Goal: Find specific page/section: Find specific page/section

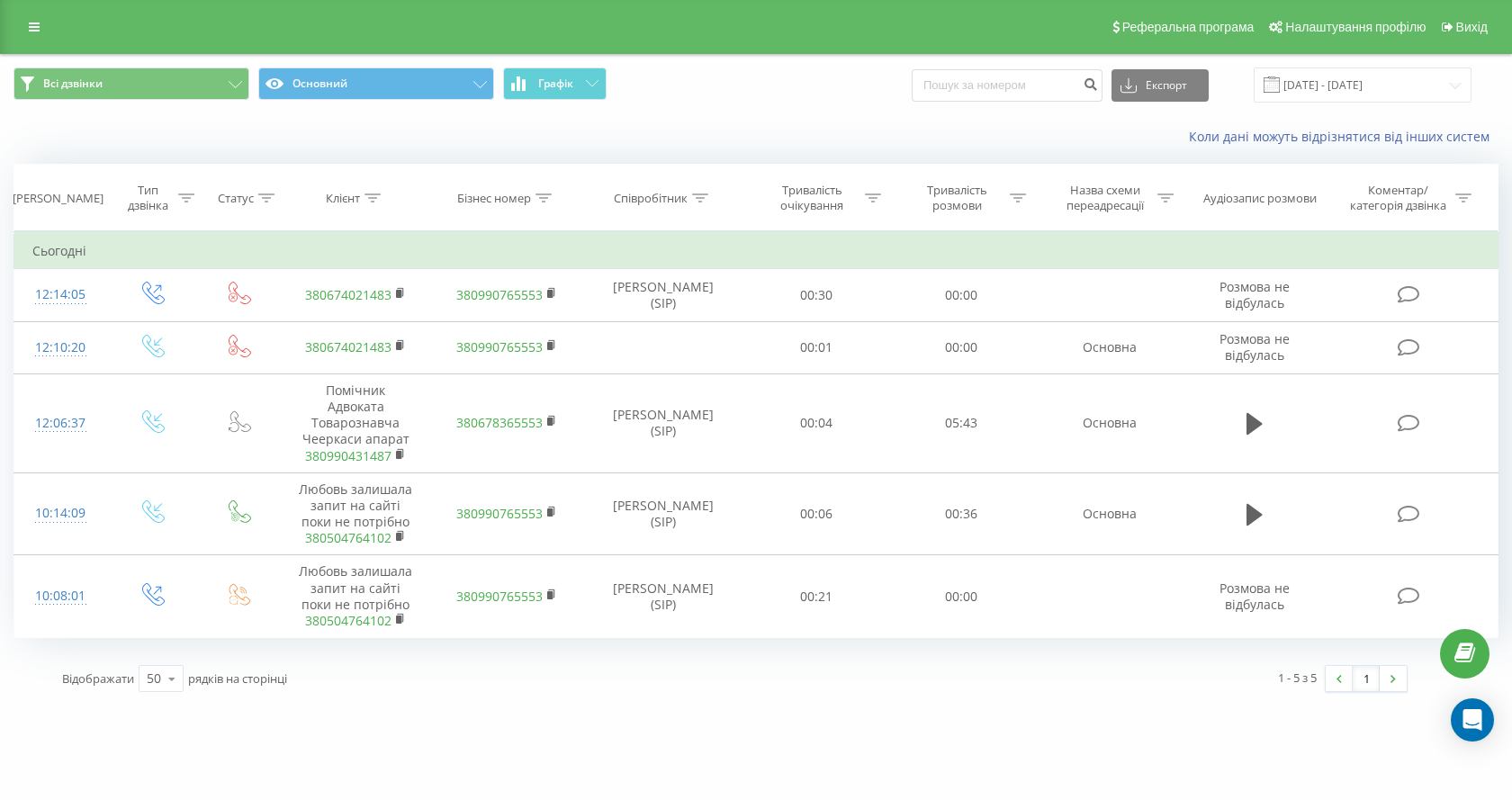
click at [946, 726] on div "ua-expert.com Проекти ua-expert.com Дашборд Центр звернень Журнал дзвінків Журн…" at bounding box center [756, 400] width 1512 height 800
click at [548, 142] on div "Коли дані можуть відрізнятися вiд інших систем" at bounding box center [756, 137] width 1510 height 43
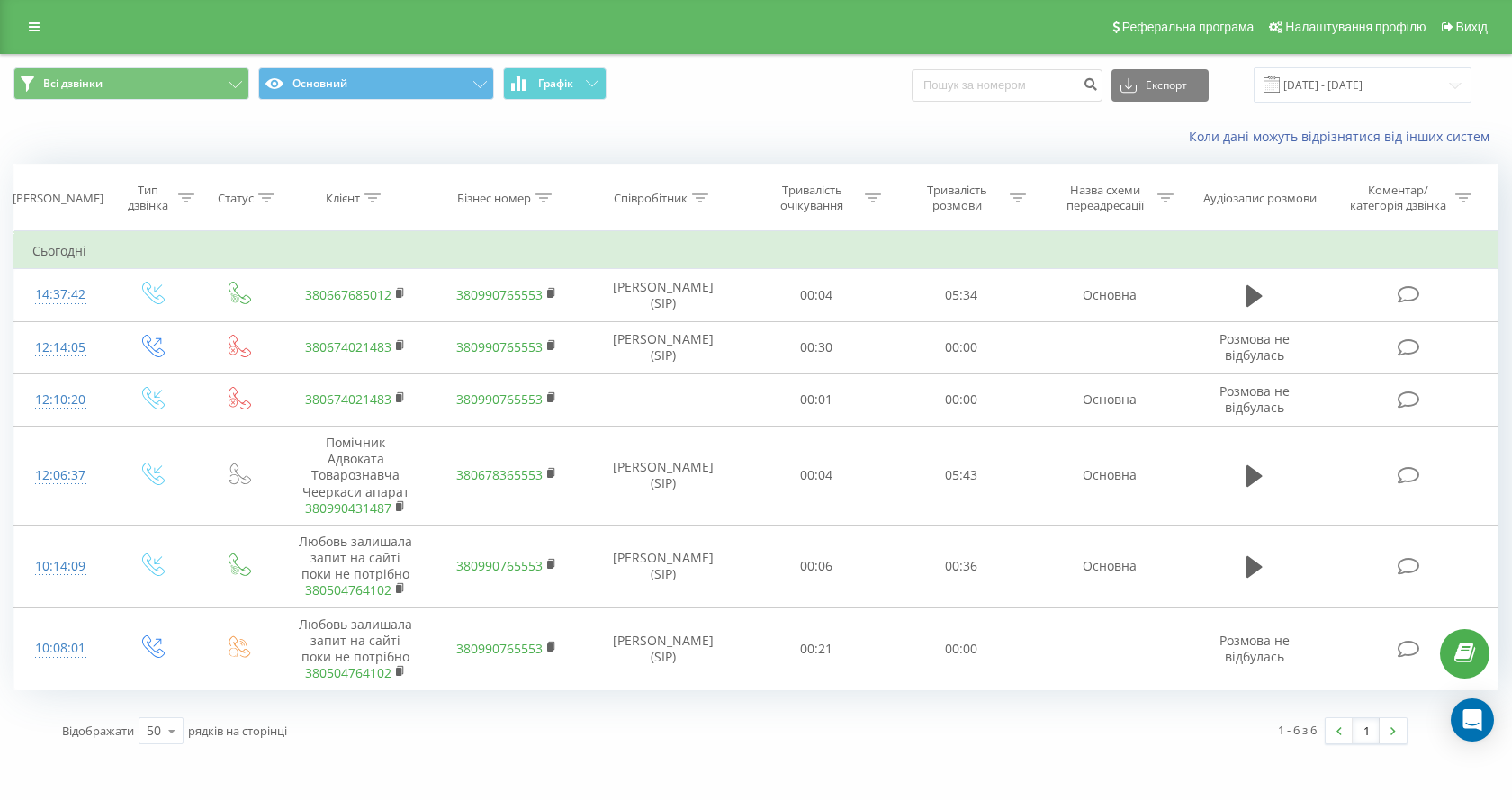
click at [837, 115] on div "Коли дані можуть відрізнятися вiд інших систем" at bounding box center [756, 137] width 1510 height 43
